Goal: Manage account settings

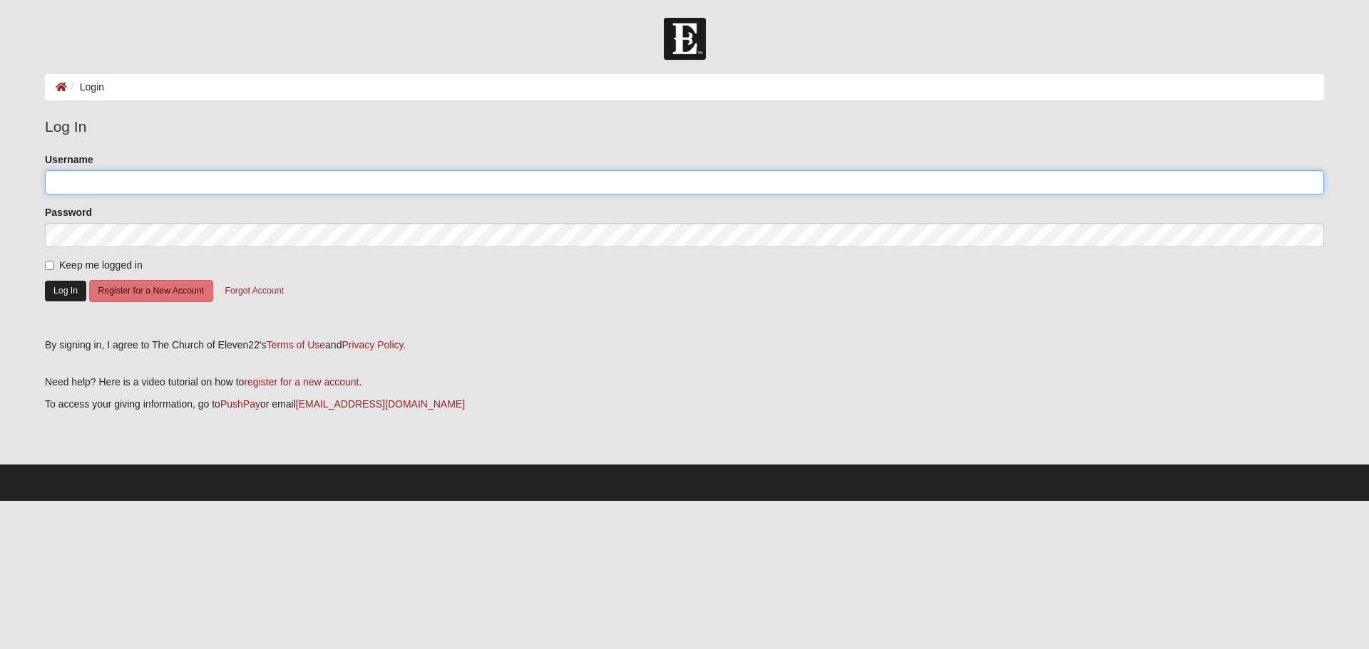
type input "adriancark"
click at [62, 285] on button "Log In" at bounding box center [65, 291] width 41 height 21
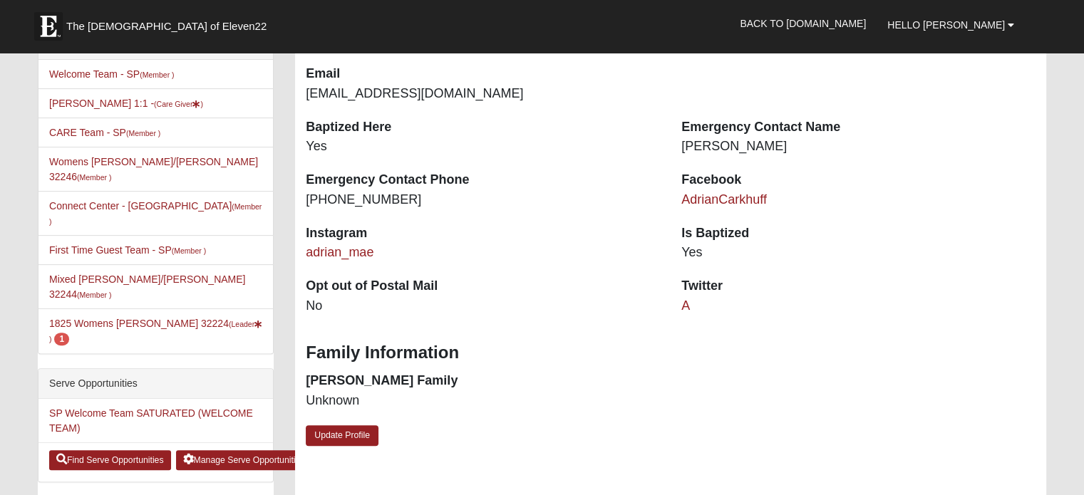
scroll to position [356, 0]
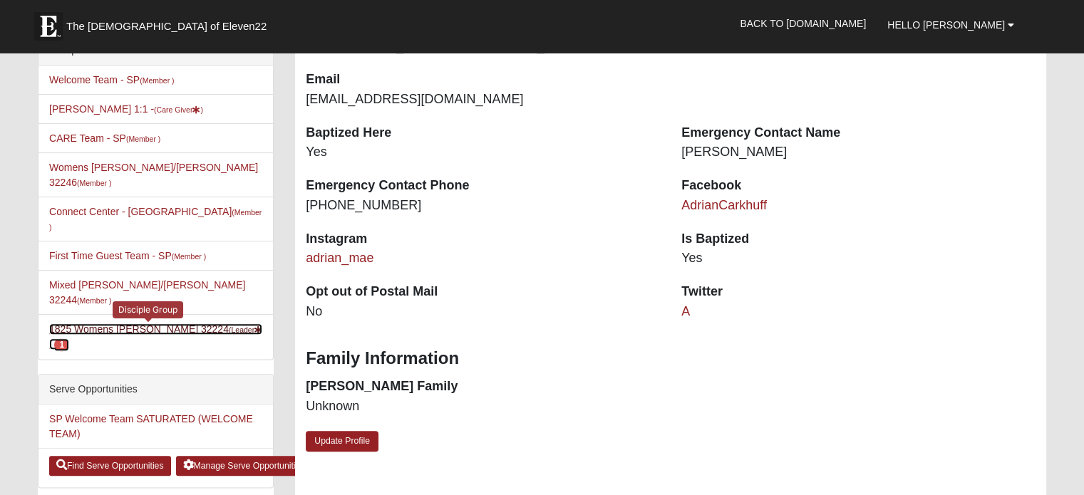
click at [125, 324] on link "1825 Womens [PERSON_NAME] 32224 (Leader ) 1" at bounding box center [155, 337] width 213 height 26
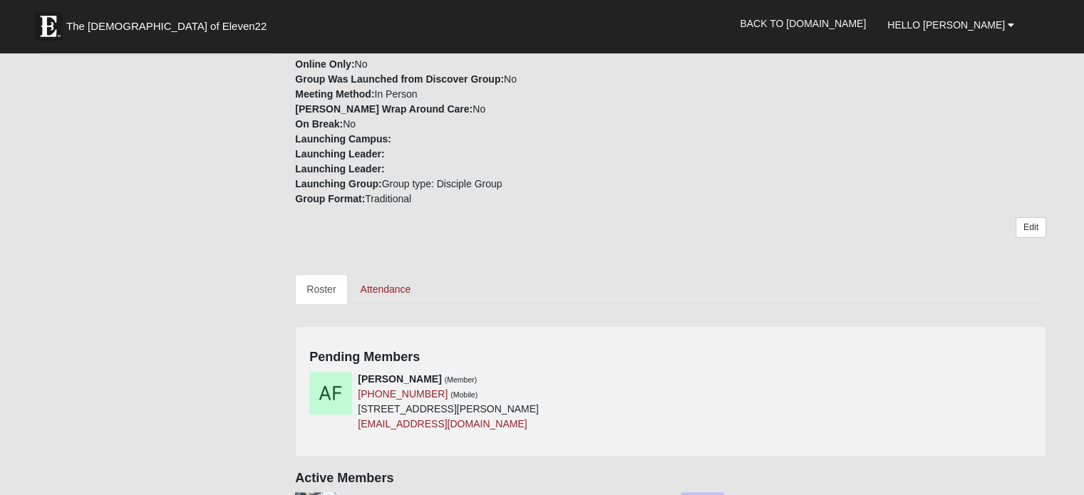
scroll to position [499, 0]
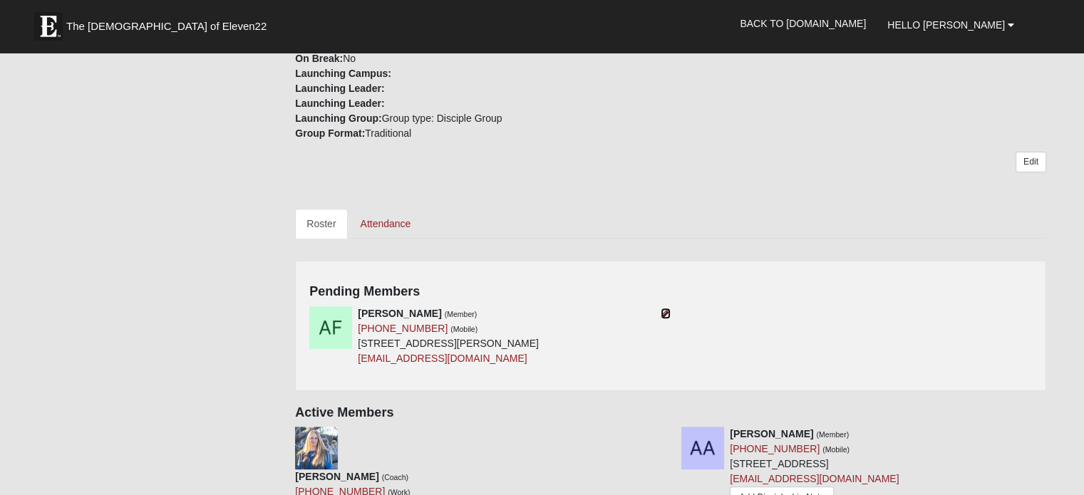
click at [669, 309] on icon at bounding box center [666, 314] width 10 height 10
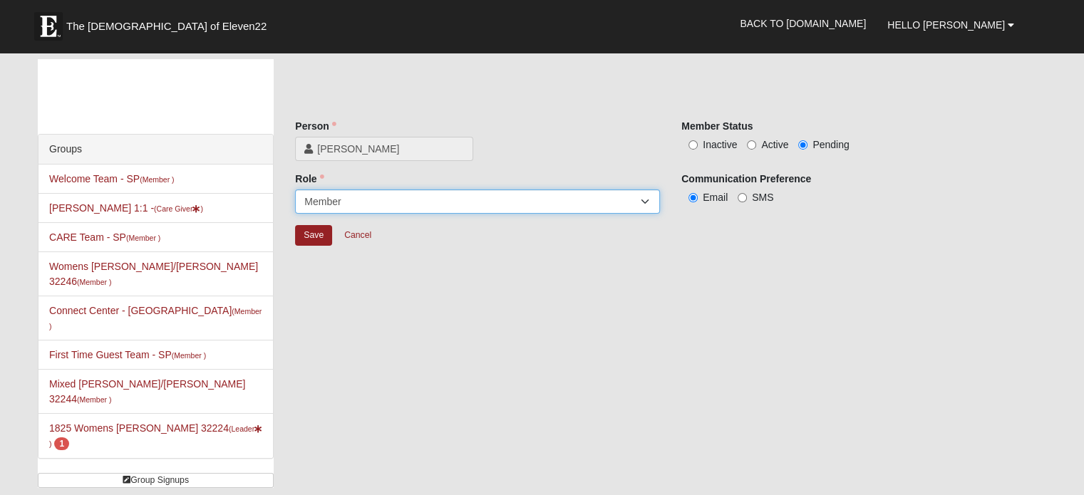
click at [380, 199] on select "Leader Coleader Coach Member Campus Lead Future Leader" at bounding box center [477, 202] width 365 height 24
click at [858, 279] on div "Groups Welcome Team - SP (Member ) Adrian Carkhuff 1:1 - (Care Giver ) CARE Tea…" at bounding box center [542, 279] width 1030 height 440
click at [775, 143] on span "Active" at bounding box center [774, 144] width 27 height 11
click at [756, 143] on input "Active" at bounding box center [751, 144] width 9 height 9
radio input "true"
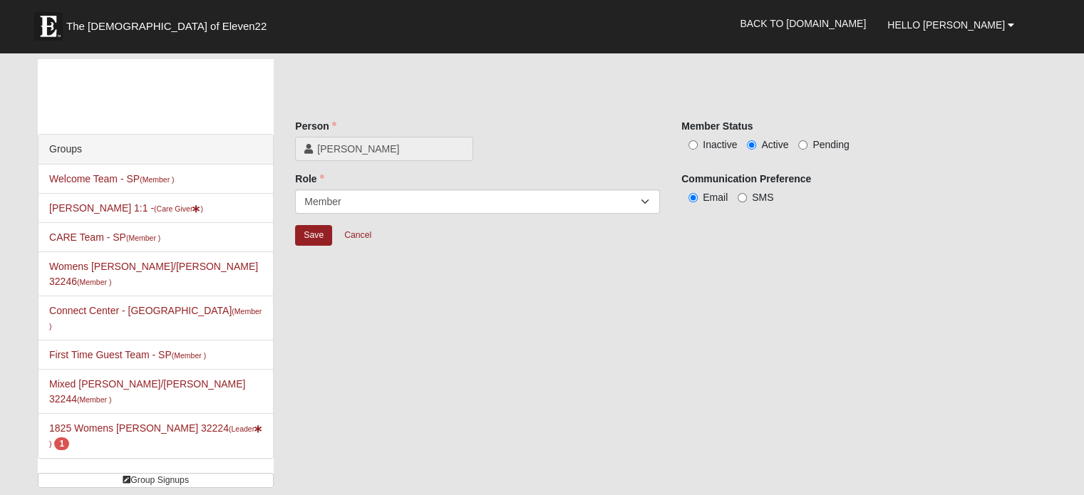
click at [314, 250] on div "Save Cancel" at bounding box center [670, 243] width 751 height 37
click at [314, 239] on input "Save" at bounding box center [313, 235] width 37 height 21
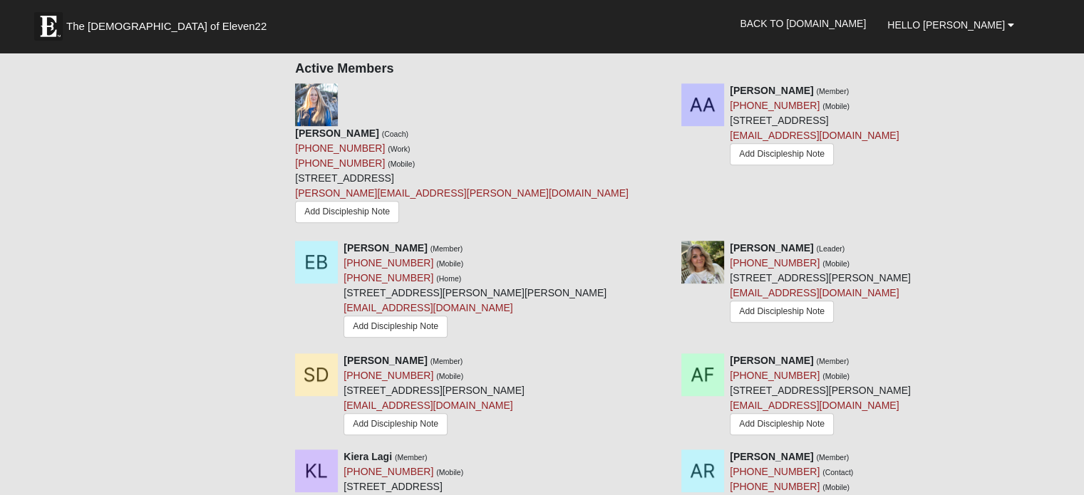
scroll to position [642, 0]
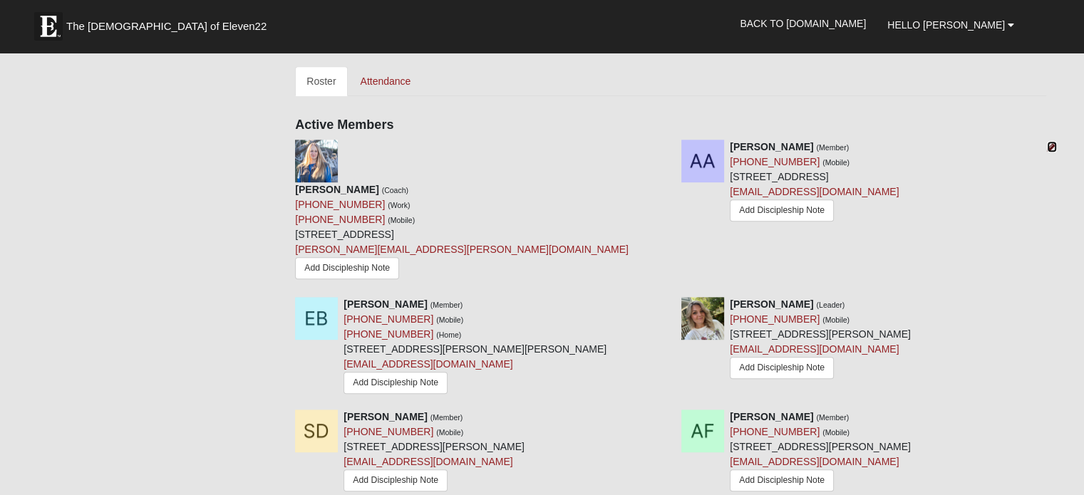
click at [1049, 142] on icon at bounding box center [1052, 147] width 10 height 10
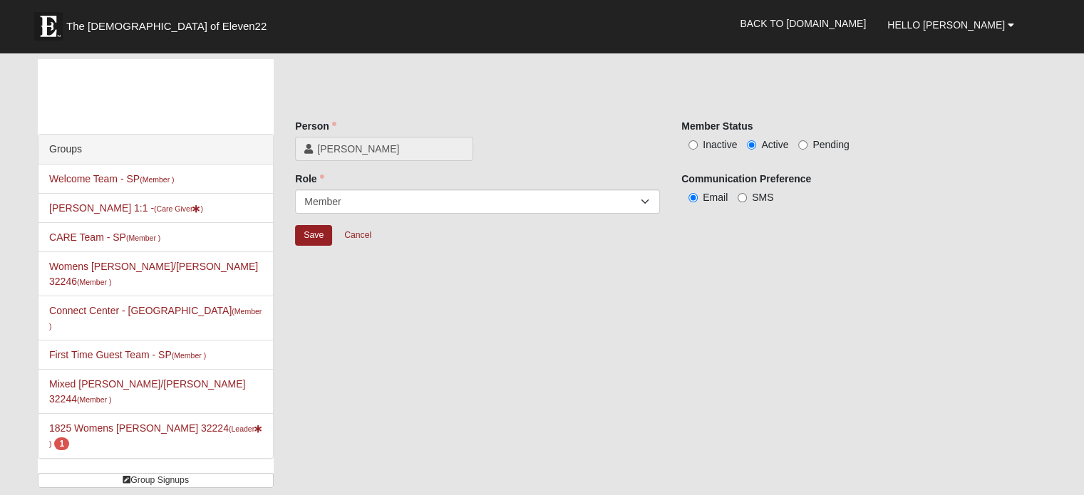
click at [713, 140] on span "Inactive" at bounding box center [720, 144] width 34 height 11
click at [698, 140] on input "Inactive" at bounding box center [693, 144] width 9 height 9
radio input "true"
click at [314, 236] on input "Save" at bounding box center [313, 235] width 37 height 21
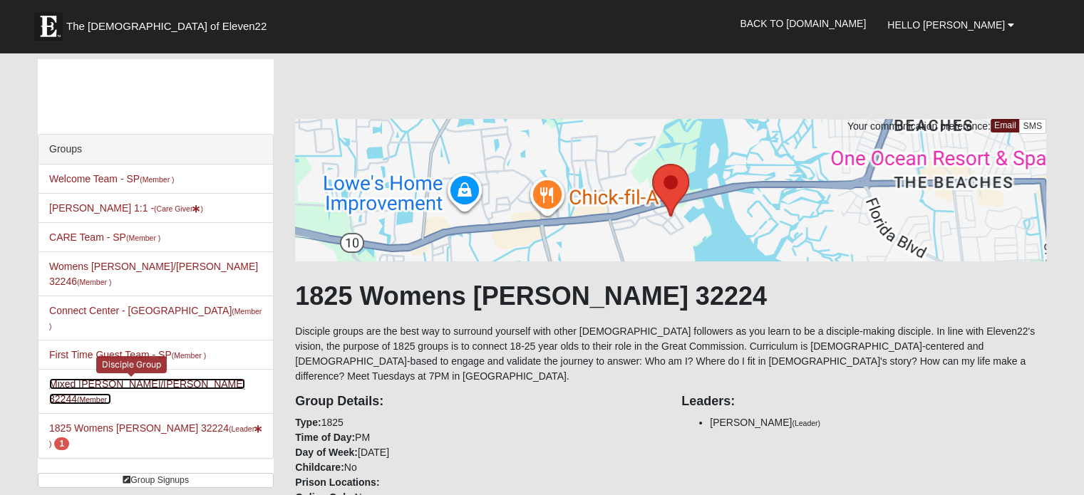
click at [94, 379] on link "Mixed Russ/Shamblin 32244 (Member )" at bounding box center [147, 392] width 196 height 26
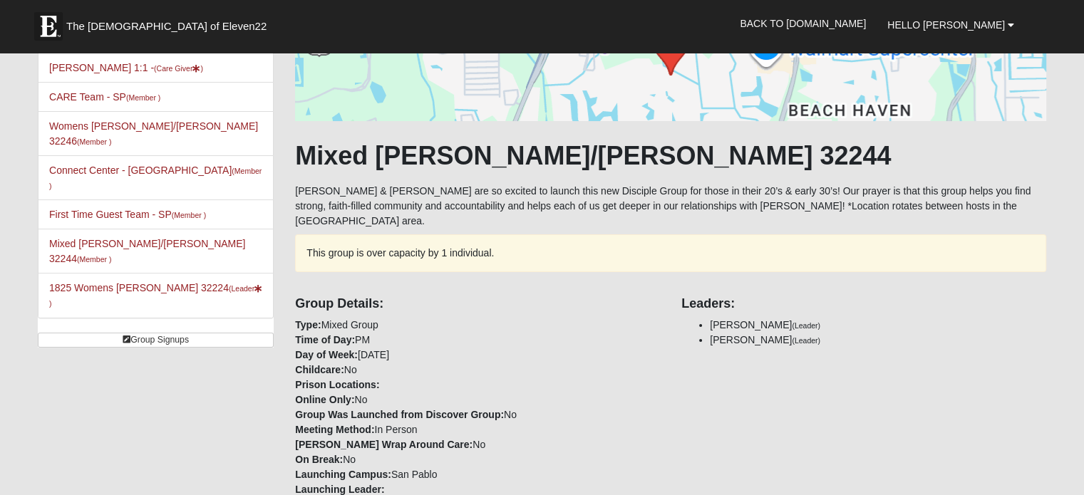
scroll to position [143, 0]
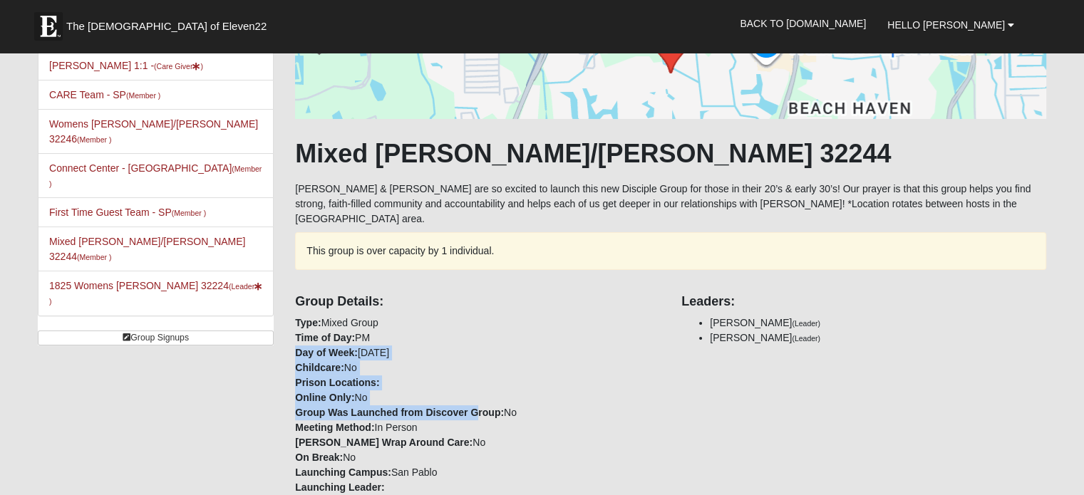
drag, startPoint x: 292, startPoint y: 341, endPoint x: 480, endPoint y: 404, distance: 197.7
click at [480, 404] on div "Group Details: Type: Mixed Group Time of Day: PM Day of Week: [DATE] Childcare:…" at bounding box center [477, 412] width 386 height 256
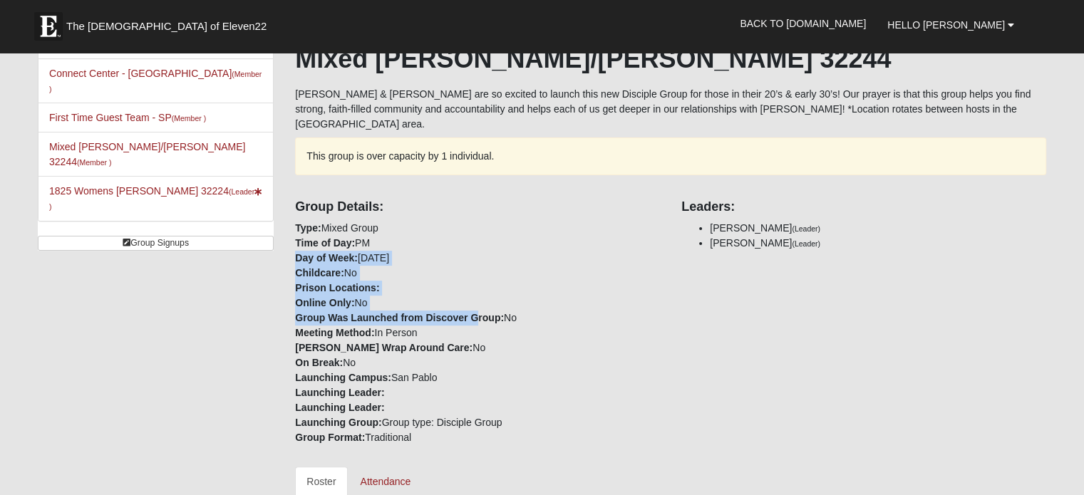
scroll to position [71, 0]
